Goal: Complete application form

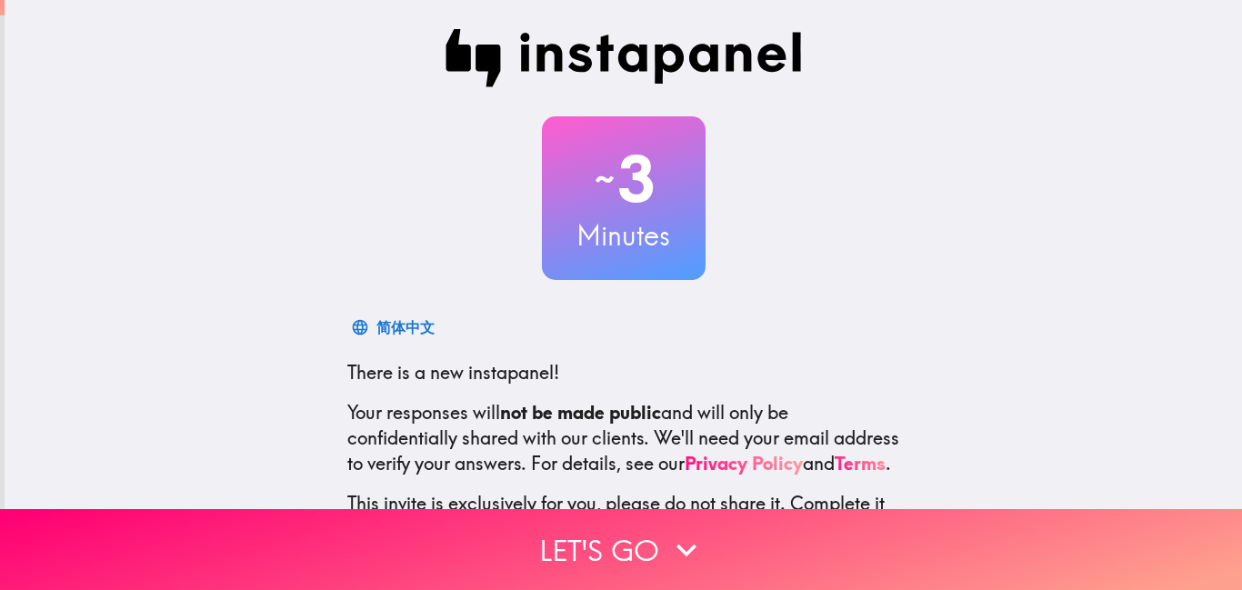
scroll to position [166, 0]
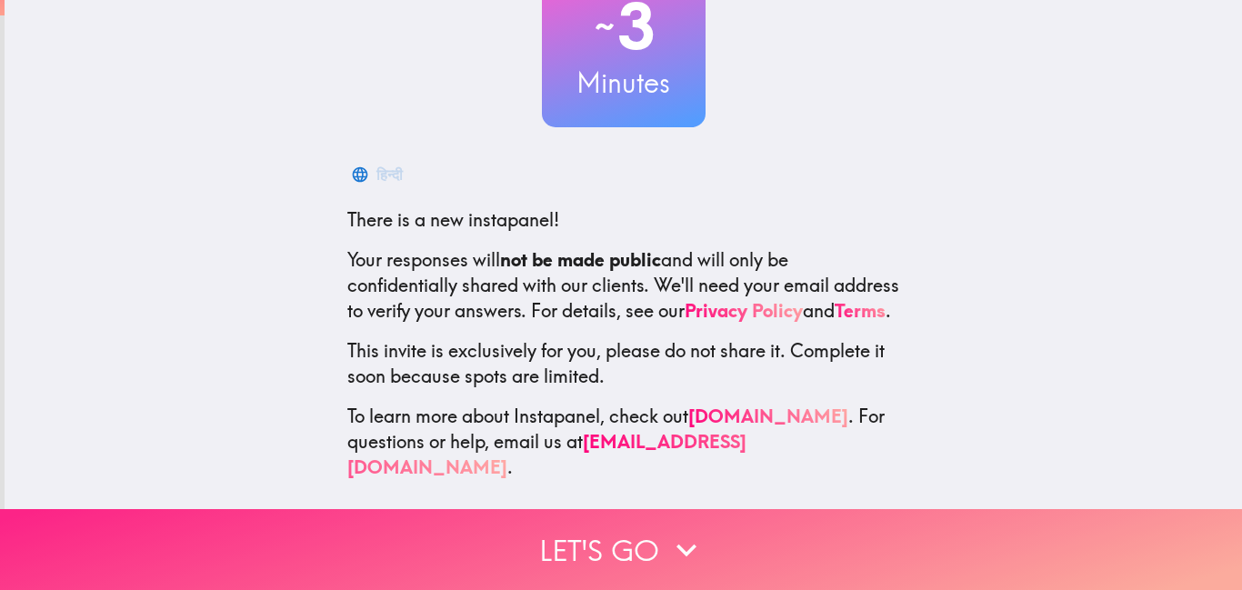
click at [733, 530] on button "Let's go" at bounding box center [621, 549] width 1242 height 81
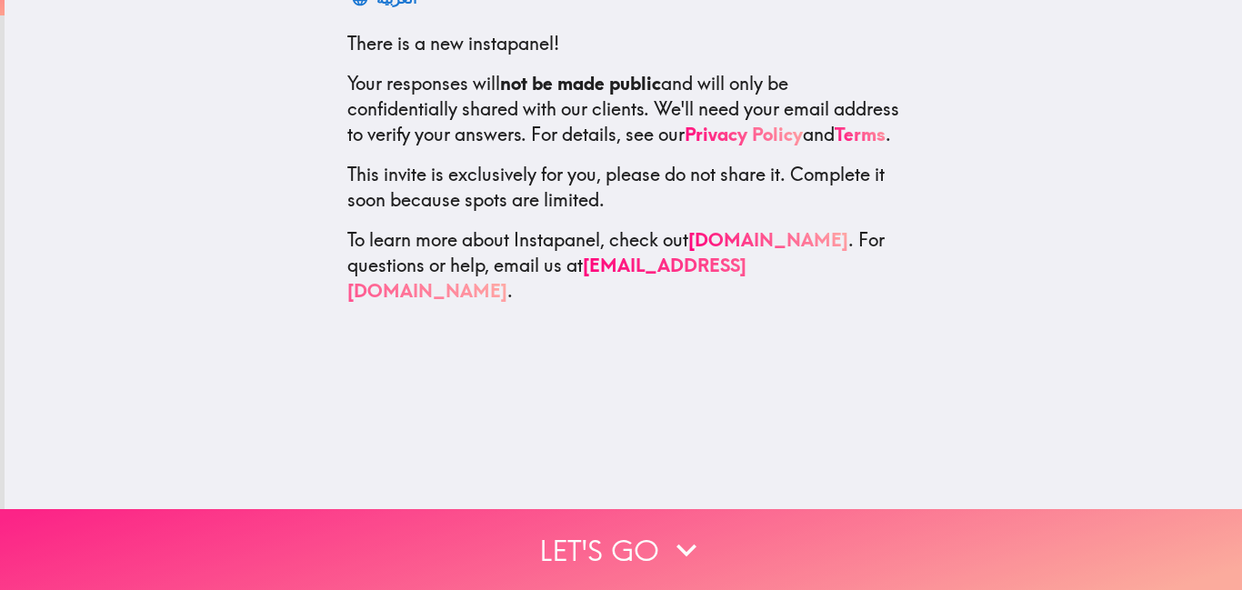
scroll to position [0, 0]
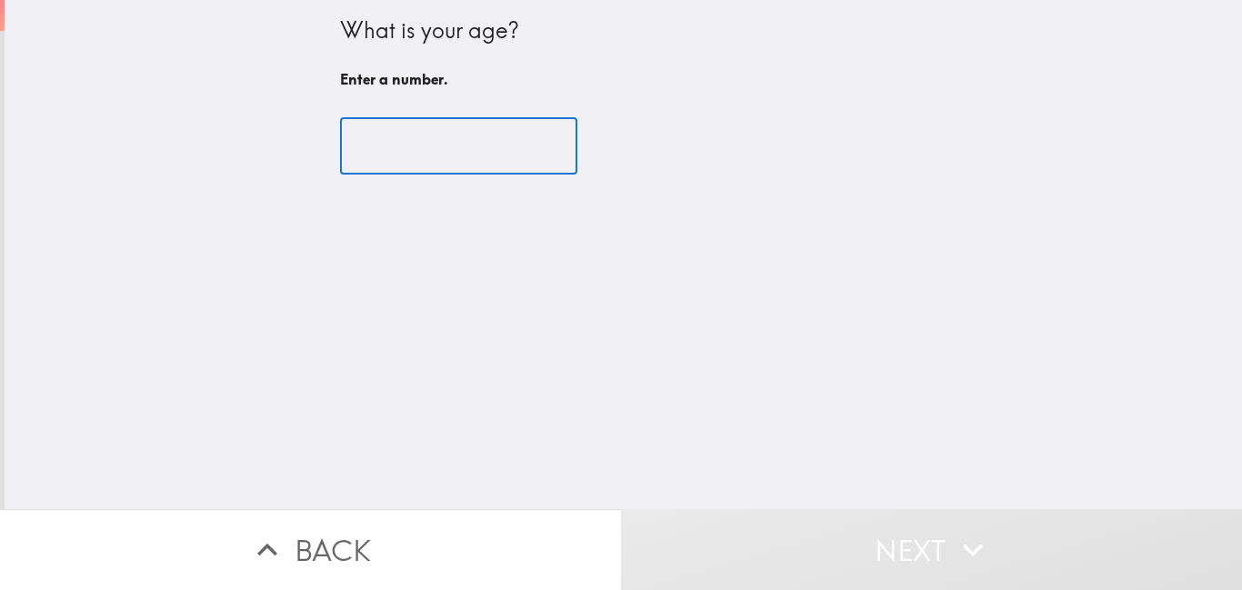
click at [455, 130] on input "number" at bounding box center [458, 146] width 237 height 56
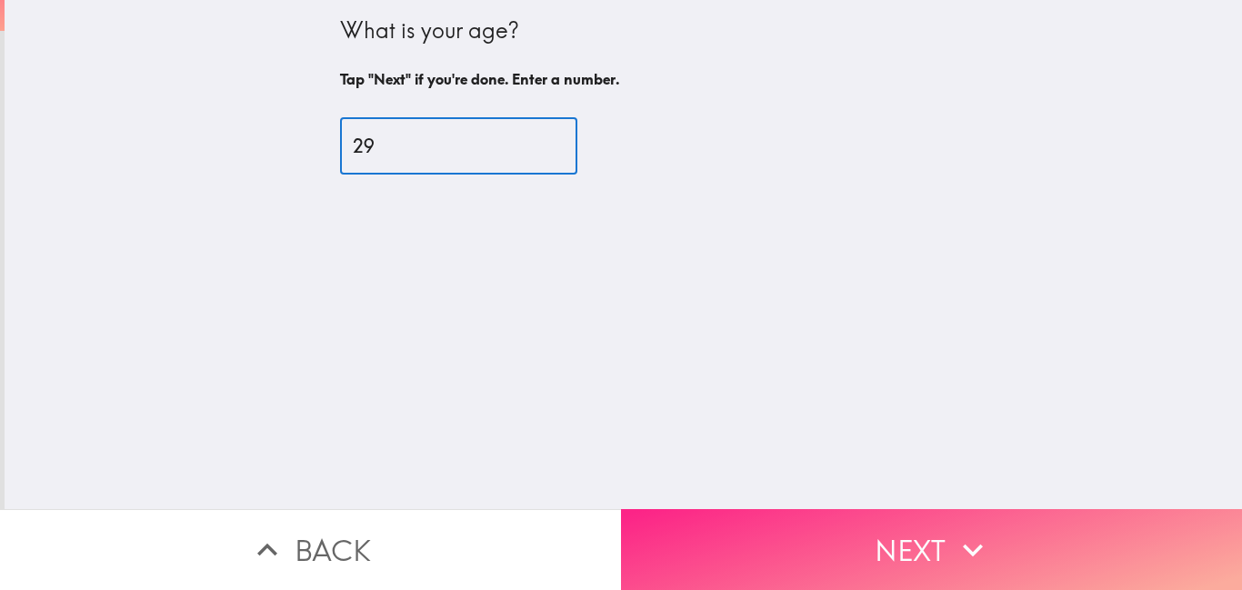
type input "29"
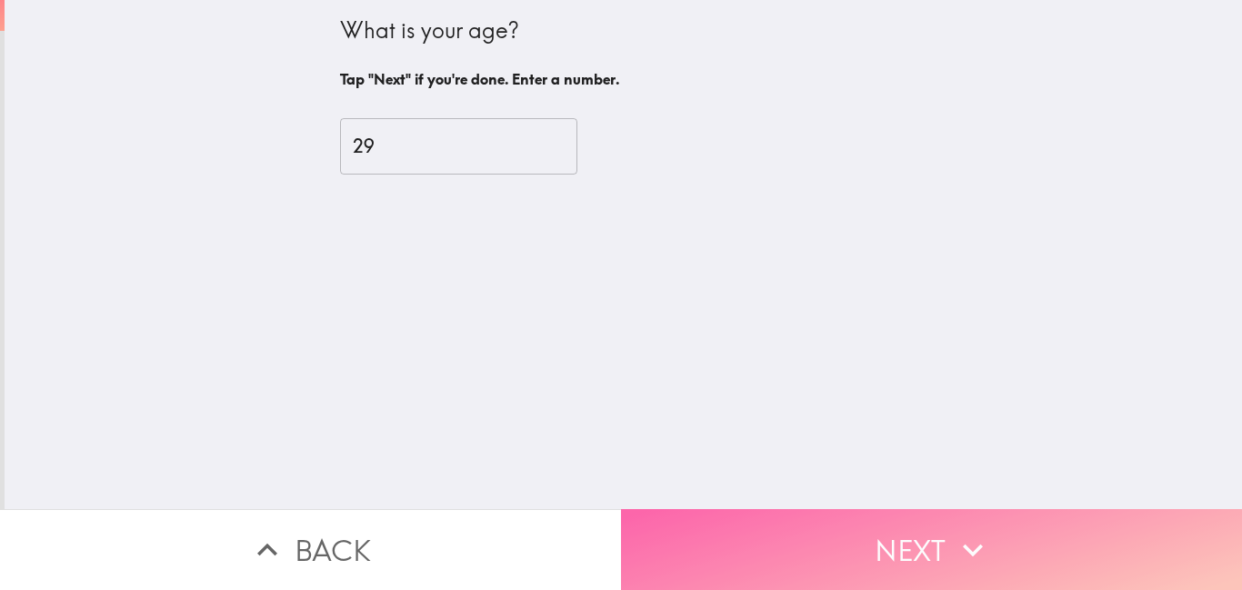
click at [891, 510] on button "Next" at bounding box center [931, 549] width 621 height 81
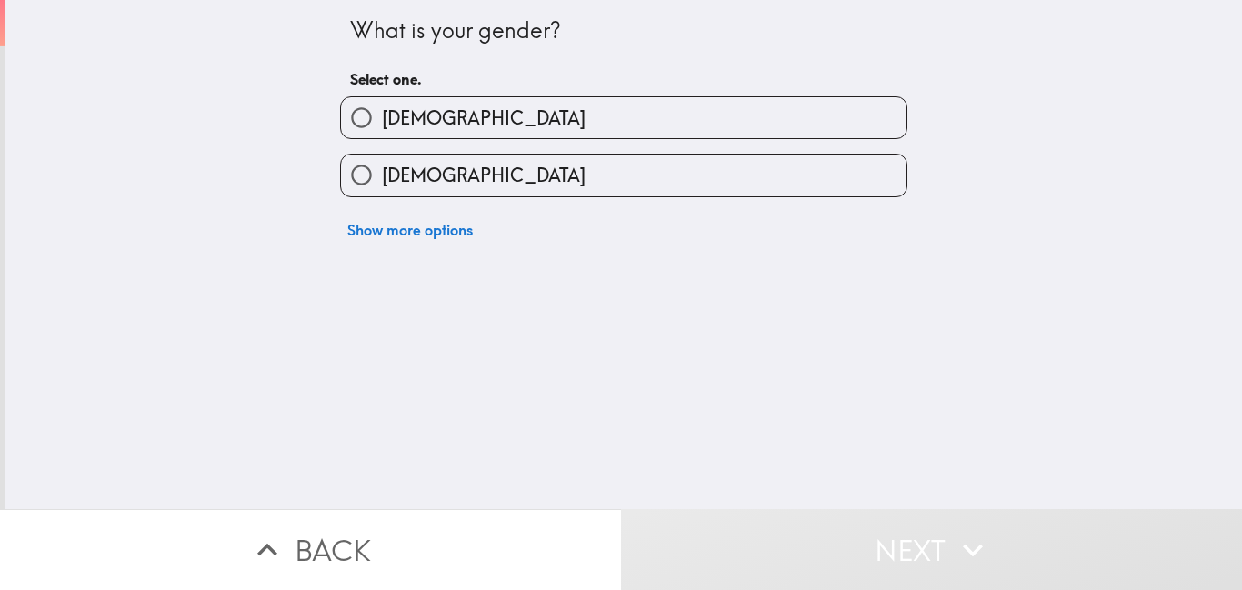
click at [452, 197] on div "Show more options" at bounding box center [616, 222] width 582 height 51
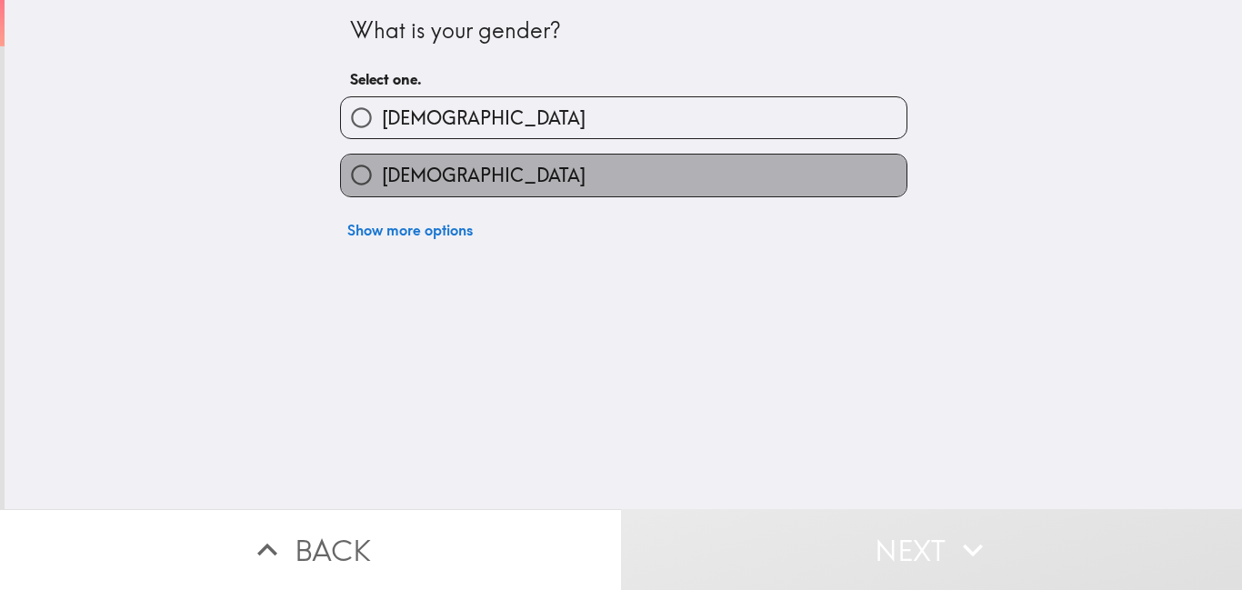
click at [444, 174] on label "[DEMOGRAPHIC_DATA]" at bounding box center [623, 175] width 565 height 41
click at [382, 174] on input "[DEMOGRAPHIC_DATA]" at bounding box center [361, 175] width 41 height 41
radio input "true"
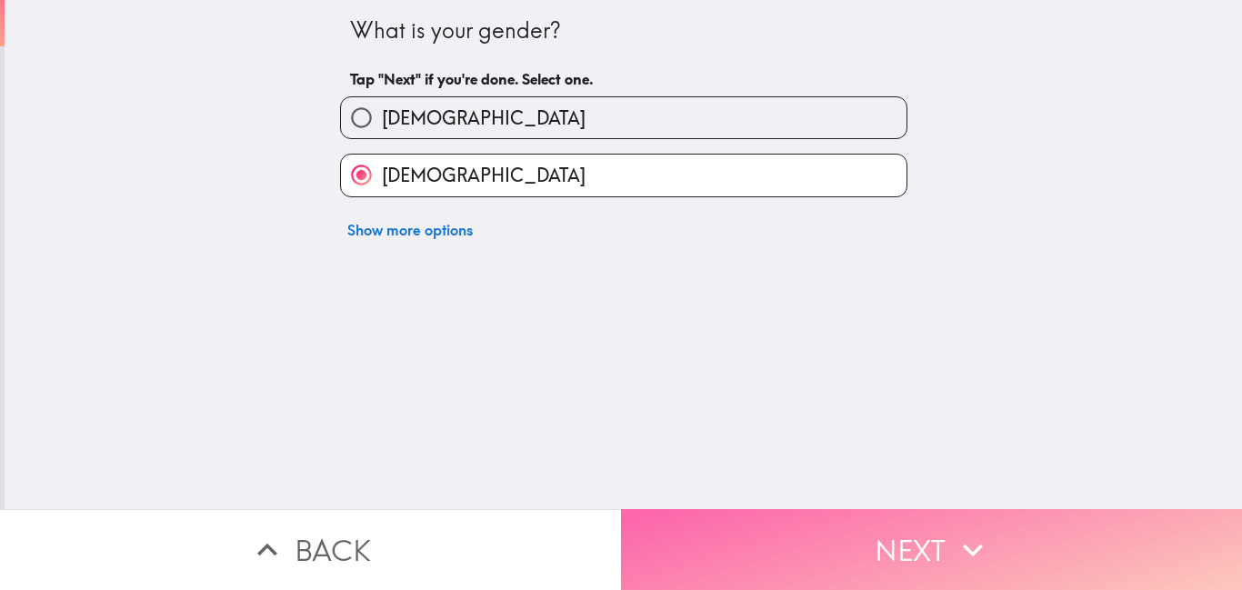
click at [838, 518] on button "Next" at bounding box center [931, 549] width 621 height 81
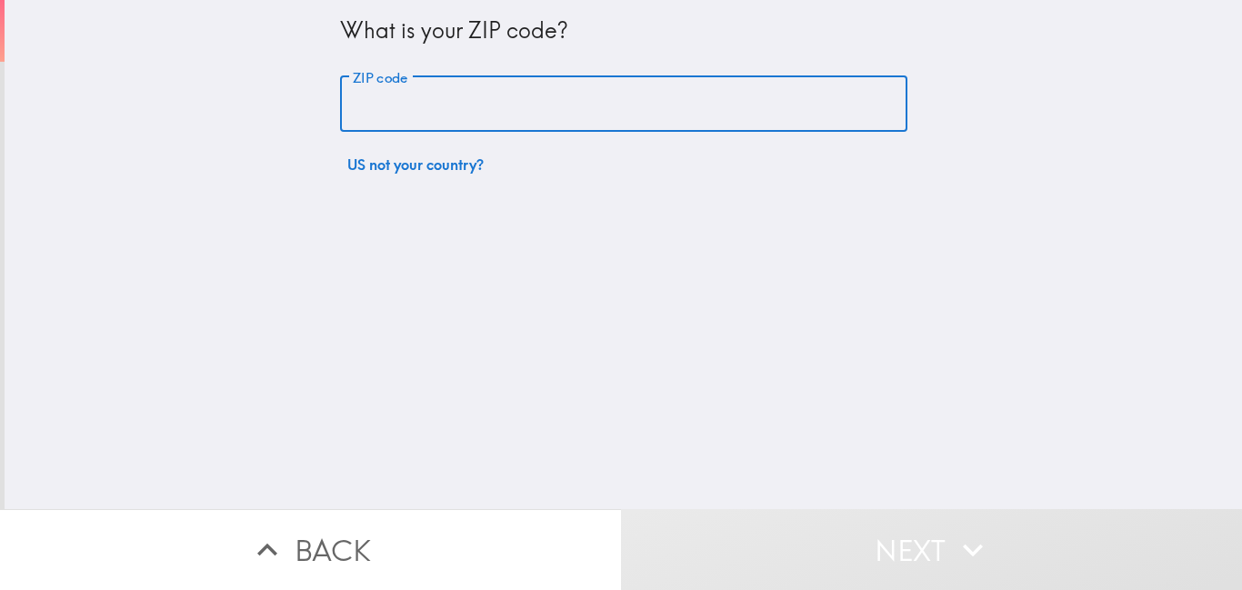
click at [622, 89] on input "ZIP code" at bounding box center [623, 104] width 567 height 56
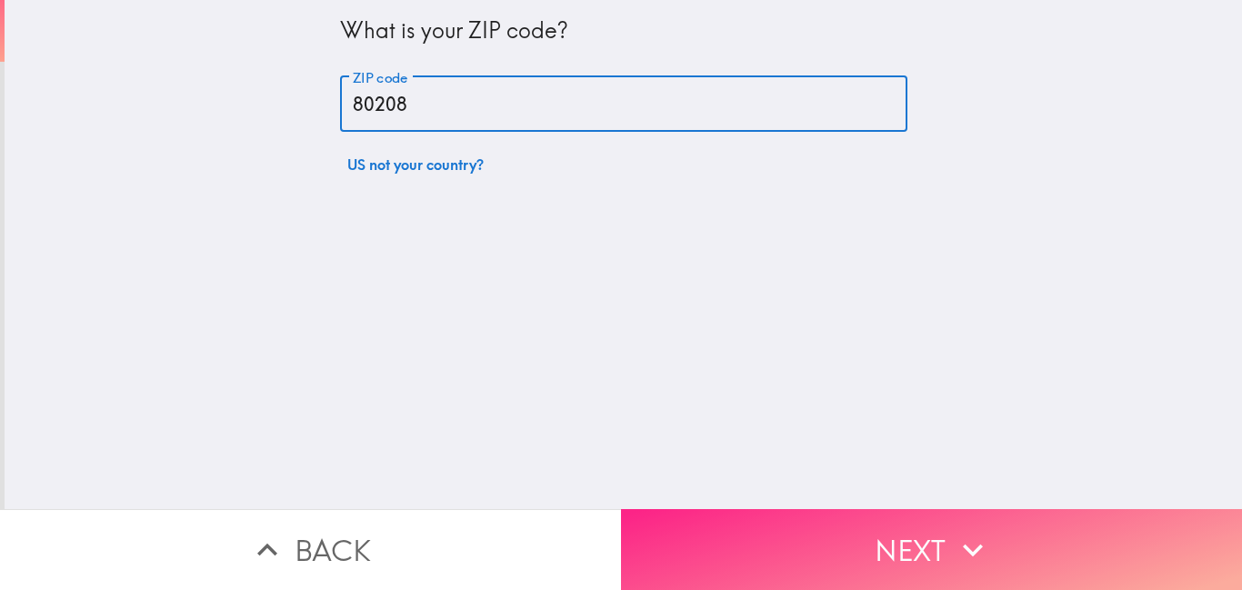
type input "80208"
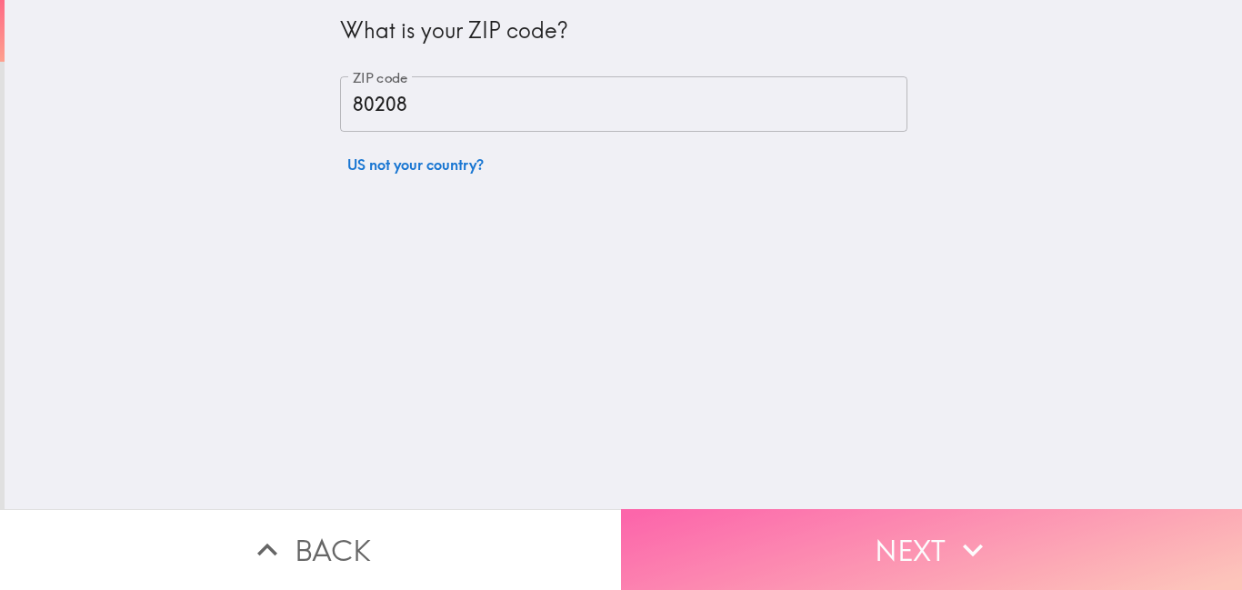
click at [875, 529] on button "Next" at bounding box center [931, 549] width 621 height 81
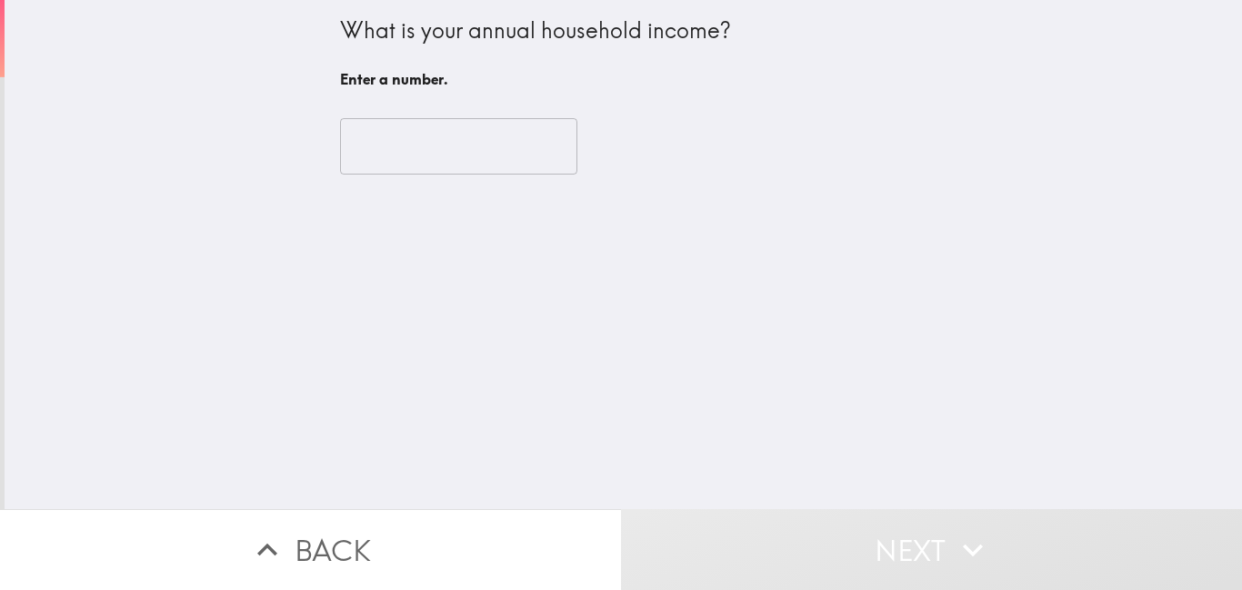
click at [428, 170] on input "number" at bounding box center [458, 146] width 237 height 56
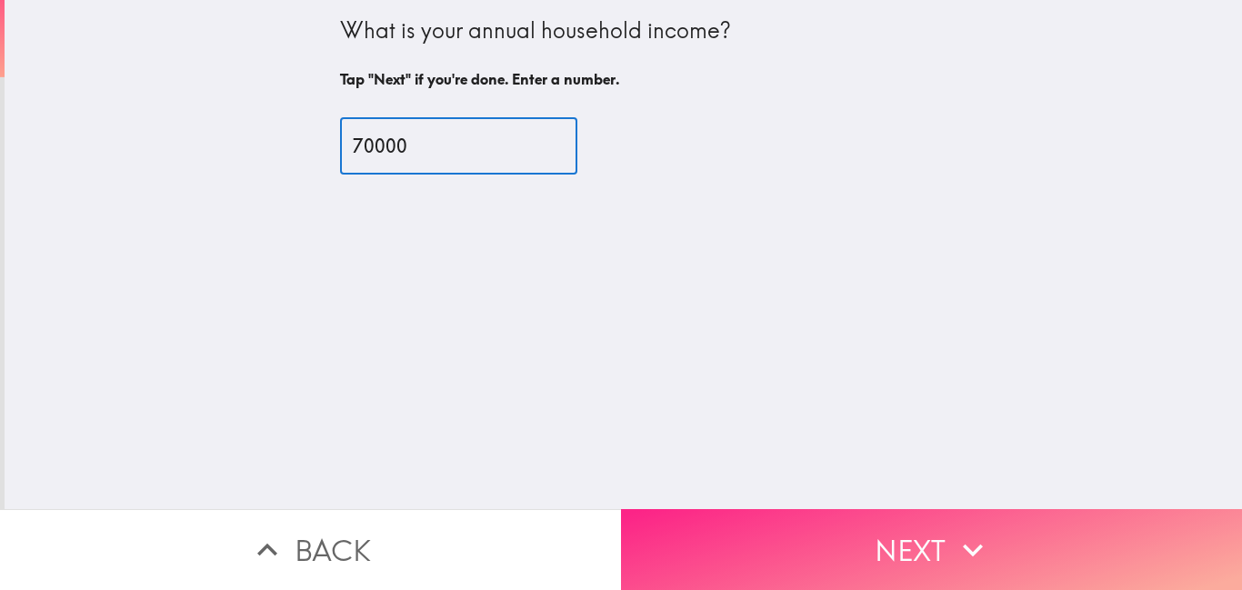
type input "70000"
click at [928, 537] on button "Next" at bounding box center [931, 549] width 621 height 81
